Goal: Information Seeking & Learning: Learn about a topic

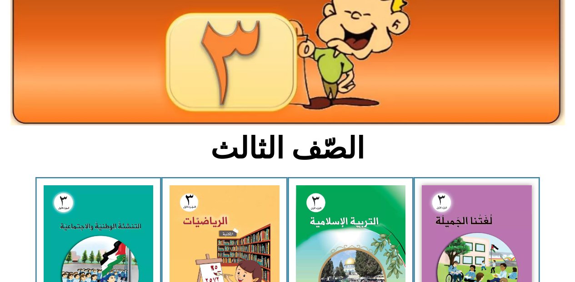
scroll to position [127, 0]
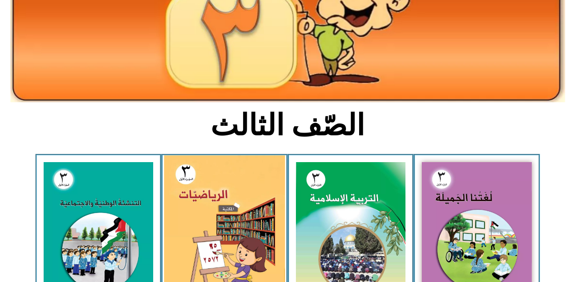
click at [239, 229] on img at bounding box center [224, 229] width 121 height 149
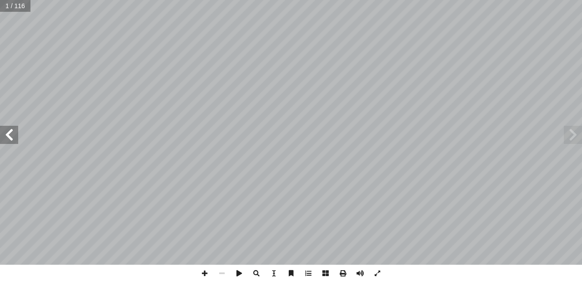
click at [15, 135] on span at bounding box center [9, 135] width 18 height 18
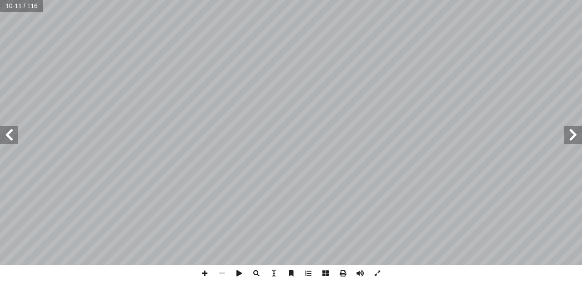
click at [15, 135] on span at bounding box center [9, 135] width 18 height 18
click at [203, 272] on span at bounding box center [204, 273] width 17 height 17
click at [206, 274] on span at bounding box center [204, 273] width 17 height 17
